Goal: Task Accomplishment & Management: Manage account settings

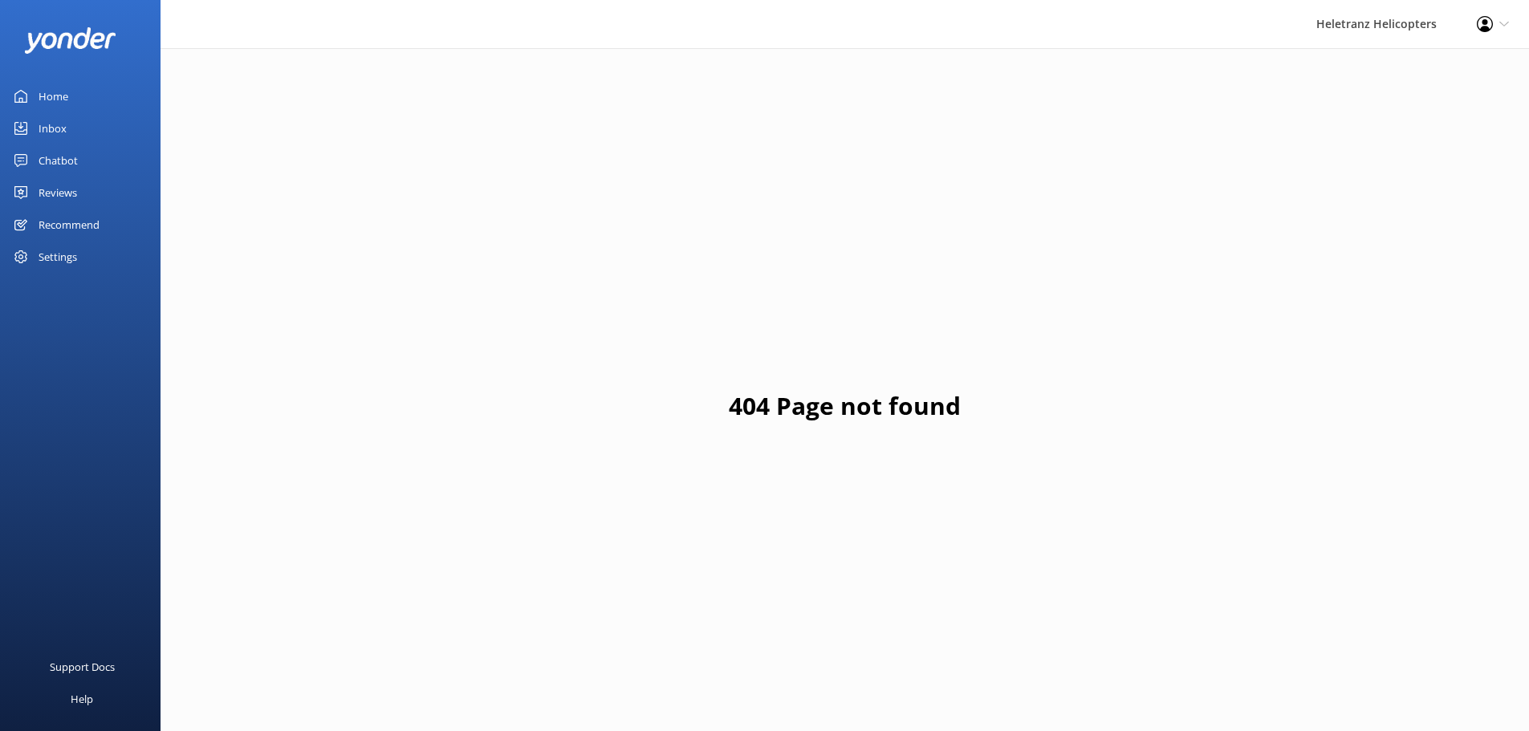
click at [71, 195] on div "Reviews" at bounding box center [58, 193] width 39 height 32
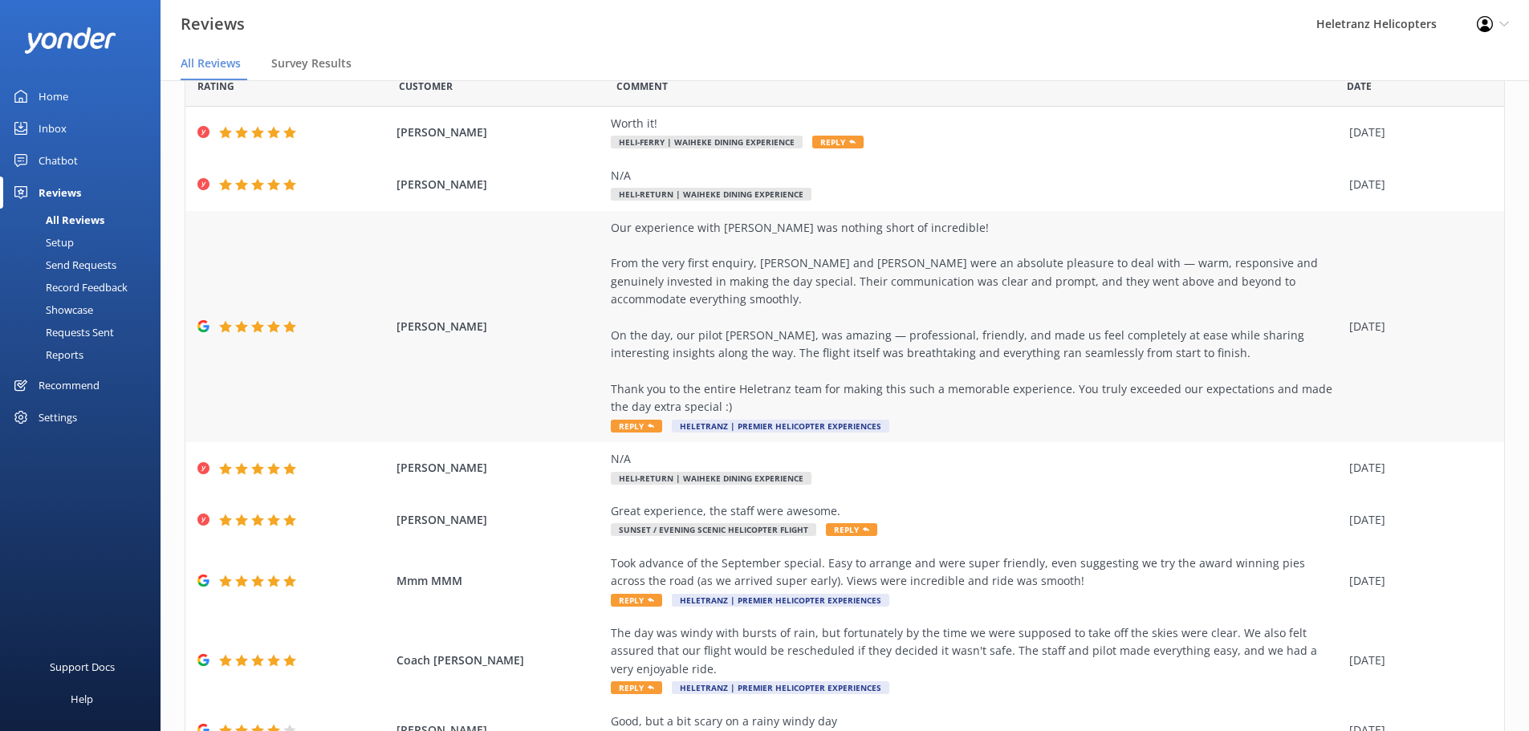
scroll to position [160, 0]
